Goal: Task Accomplishment & Management: Complete application form

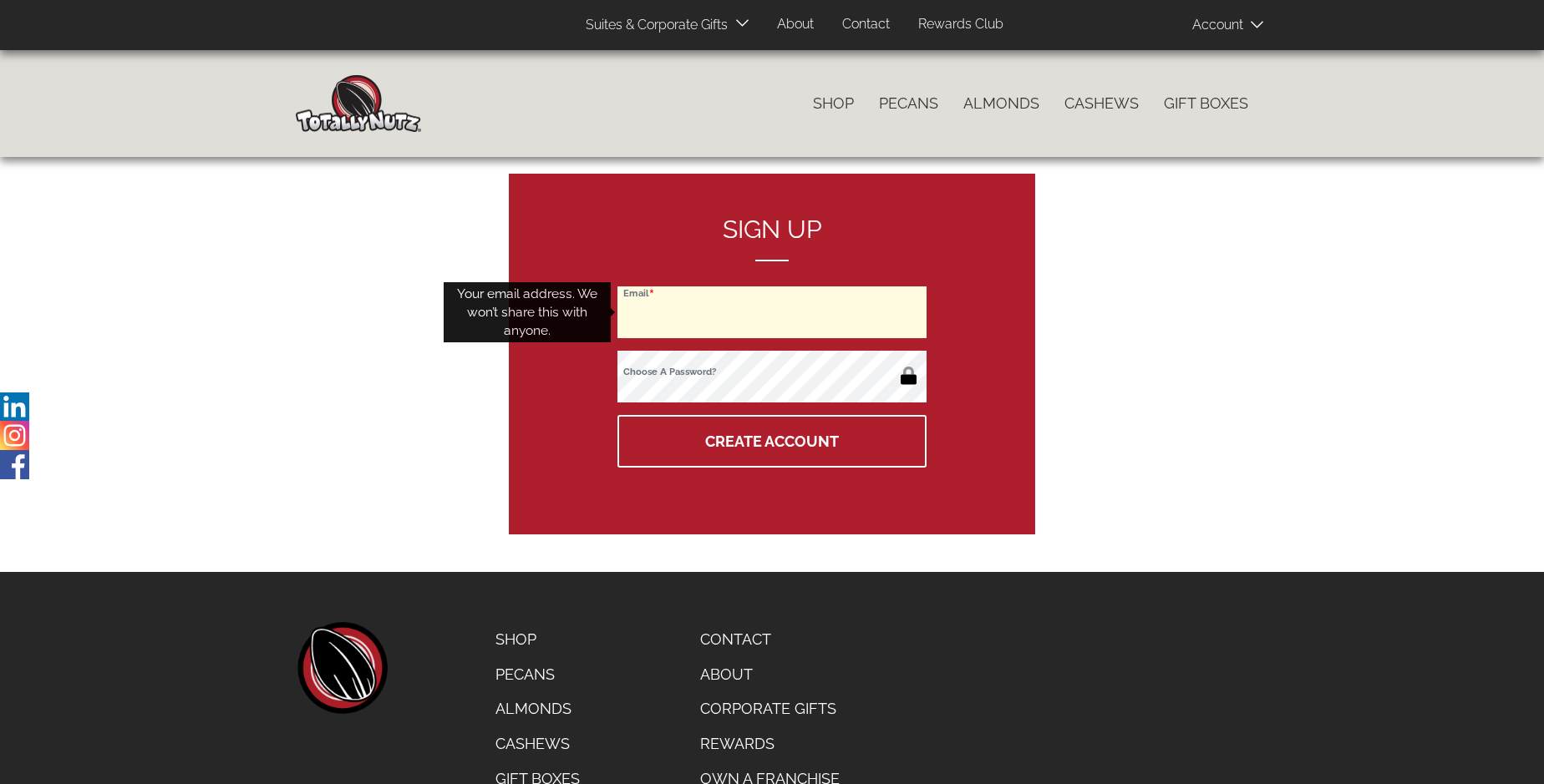
click at [772, 312] on input "Email" at bounding box center [772, 311] width 310 height 52
type input "[EMAIL_ADDRESS][DOMAIN_NAME]"
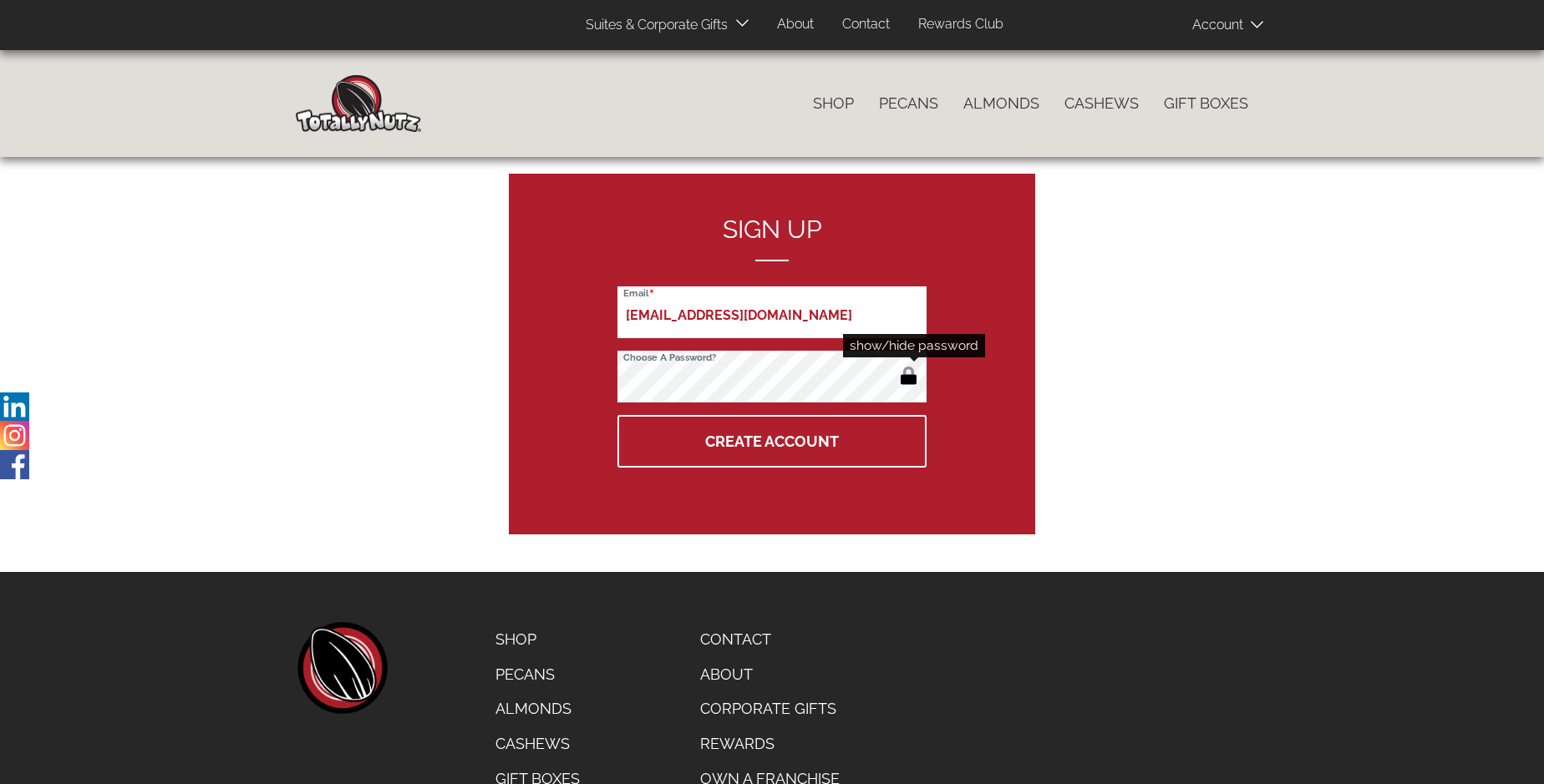
click at [908, 378] on button "button" at bounding box center [908, 377] width 27 height 27
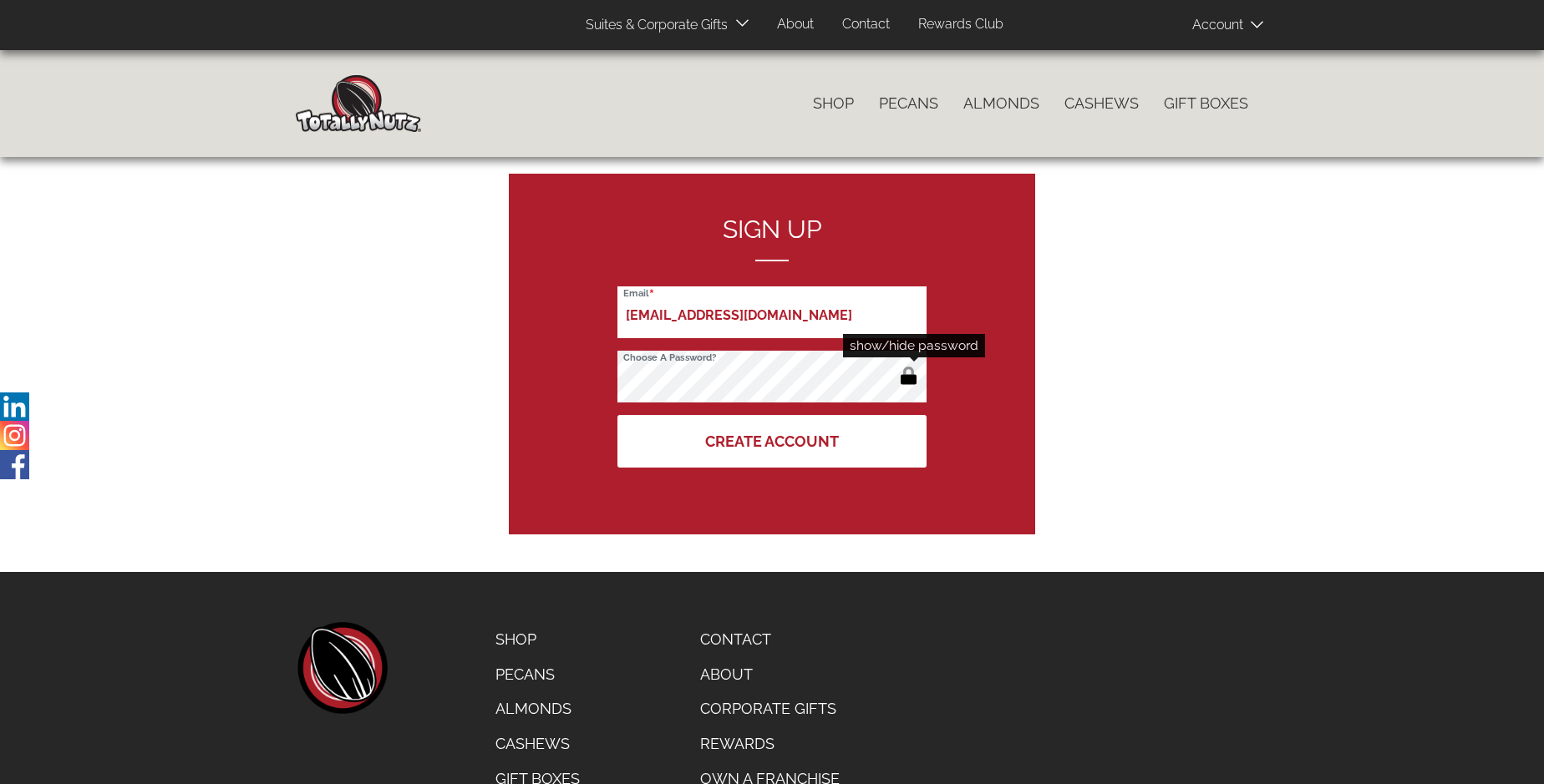
click at [772, 441] on button "Create Account" at bounding box center [772, 442] width 310 height 53
